Goal: Navigation & Orientation: Understand site structure

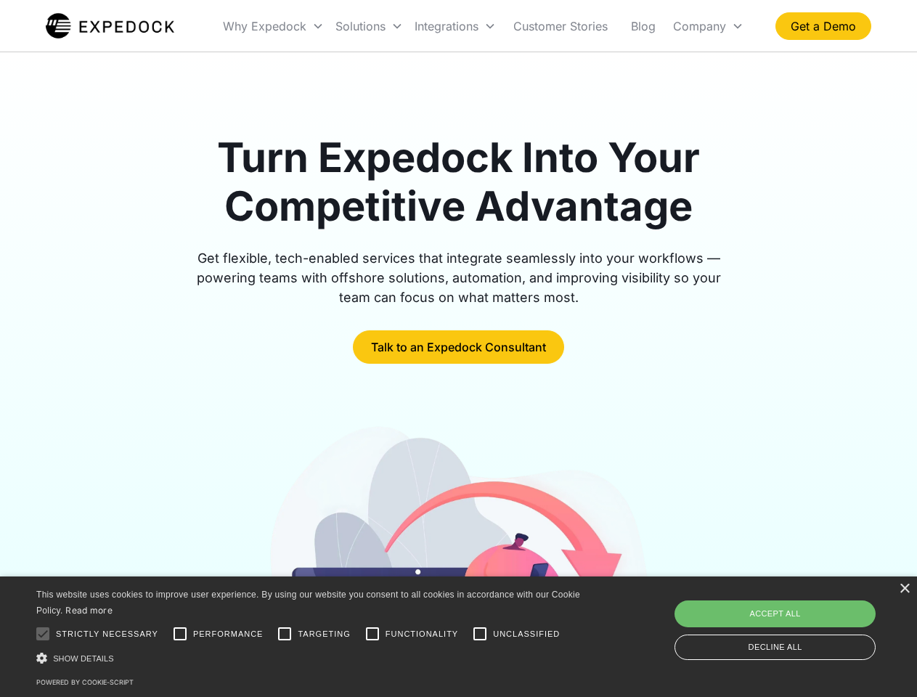
click at [483, 26] on div "Integrations" at bounding box center [455, 25] width 93 height 49
click at [274, 26] on div "Why Expedock" at bounding box center [264, 26] width 83 height 15
click at [369, 26] on div "Solutions" at bounding box center [360, 26] width 50 height 15
click at [455, 26] on div "Integrations" at bounding box center [446, 26] width 64 height 15
click at [708, 26] on div "Company" at bounding box center [699, 26] width 53 height 15
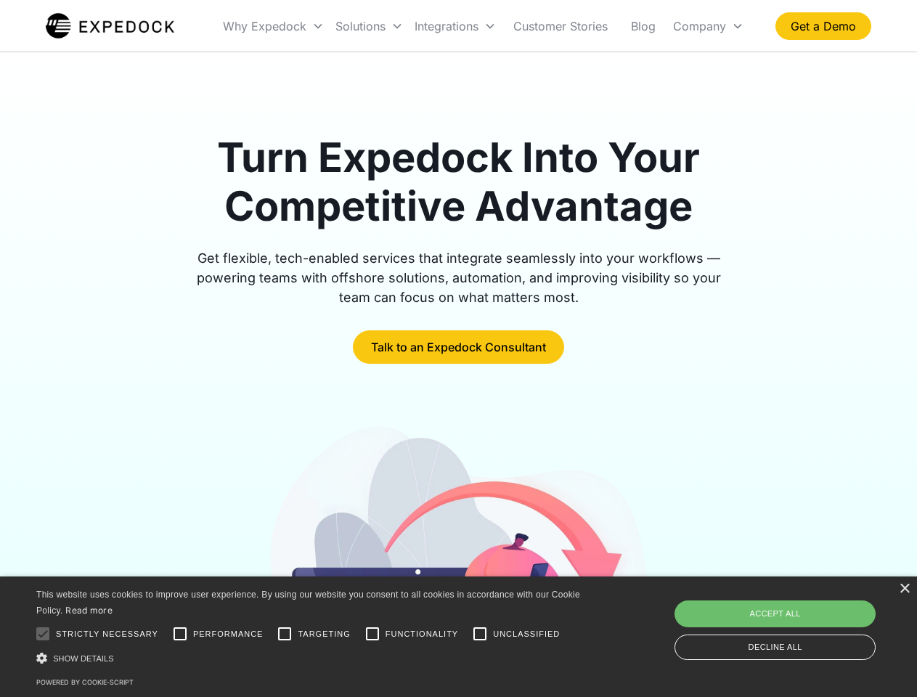
click at [43, 634] on div at bounding box center [42, 633] width 29 height 29
click at [180, 634] on input "Performance" at bounding box center [179, 633] width 29 height 29
checkbox input "true"
click at [285, 634] on input "Targeting" at bounding box center [284, 633] width 29 height 29
checkbox input "true"
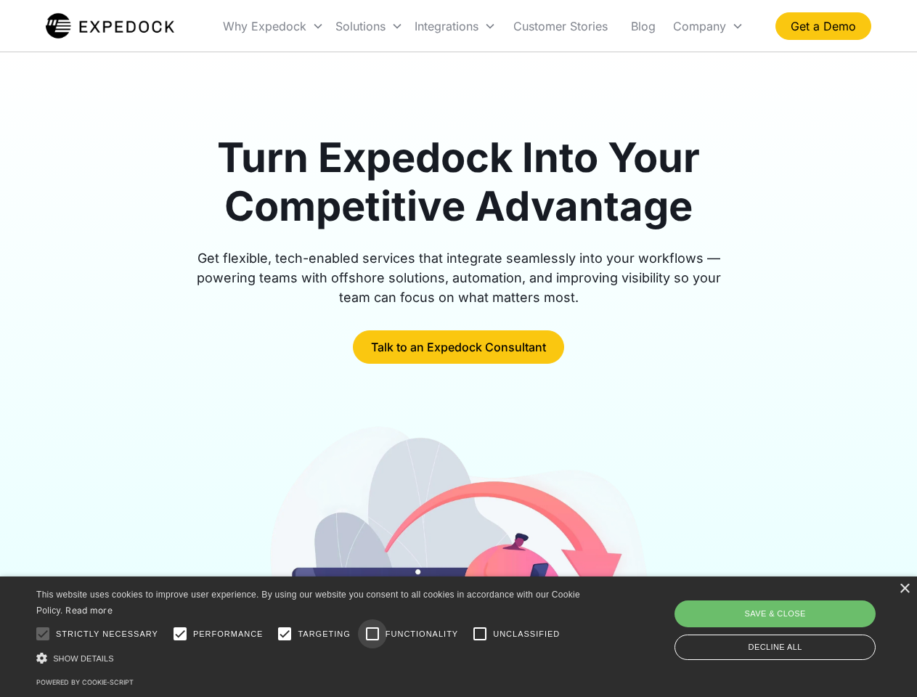
click at [372, 634] on input "Functionality" at bounding box center [372, 633] width 29 height 29
checkbox input "true"
click at [480, 634] on input "Unclassified" at bounding box center [479, 633] width 29 height 29
checkbox input "true"
